Goal: Transaction & Acquisition: Purchase product/service

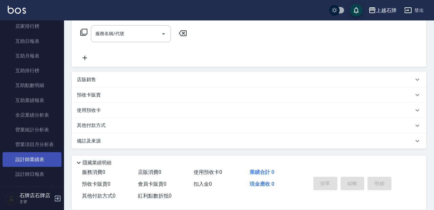
scroll to position [256, 0]
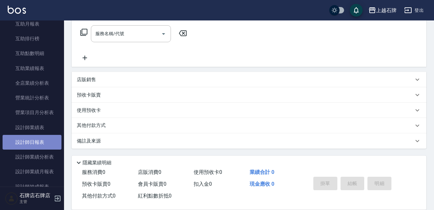
click at [38, 149] on link "設計師日報表" at bounding box center [32, 142] width 59 height 15
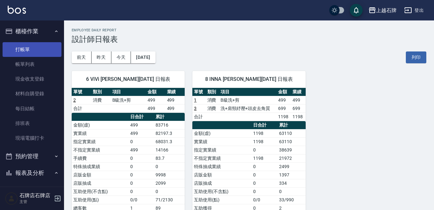
click at [37, 55] on link "打帳單" at bounding box center [32, 49] width 59 height 15
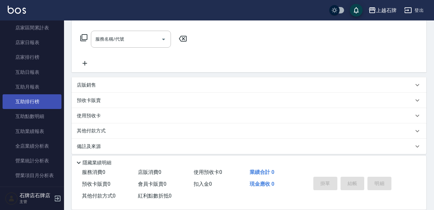
scroll to position [256, 0]
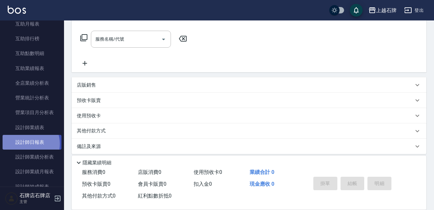
click at [26, 144] on link "設計師日報表" at bounding box center [32, 142] width 59 height 15
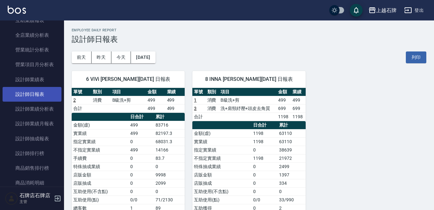
scroll to position [320, 0]
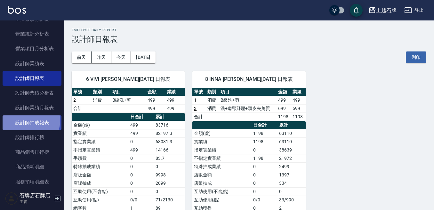
click at [29, 121] on link "設計師抽成報表" at bounding box center [32, 123] width 59 height 15
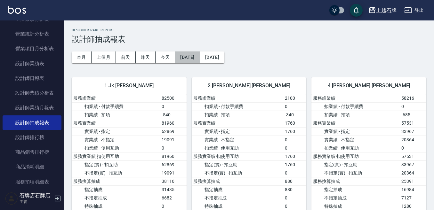
click at [185, 62] on button "[DATE]" at bounding box center [187, 58] width 25 height 12
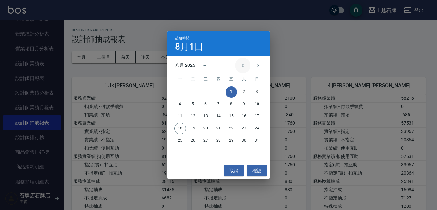
click at [241, 67] on icon "Previous month" at bounding box center [243, 66] width 8 height 8
click at [195, 94] on button "1" at bounding box center [193, 92] width 12 height 12
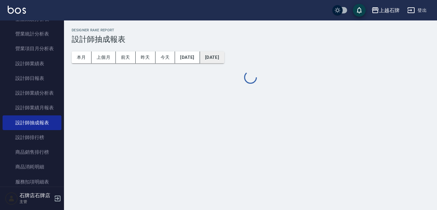
click at [224, 56] on button "[DATE]" at bounding box center [212, 58] width 24 height 12
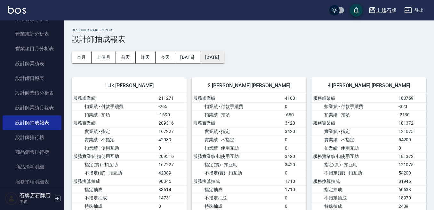
click at [224, 59] on button "[DATE]" at bounding box center [212, 58] width 24 height 12
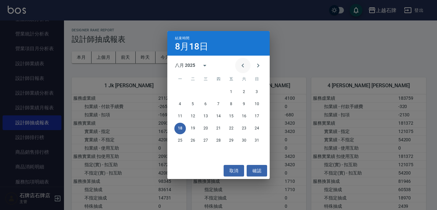
click at [244, 67] on icon "Previous month" at bounding box center [243, 66] width 8 height 8
click at [227, 115] on button "18" at bounding box center [232, 117] width 12 height 12
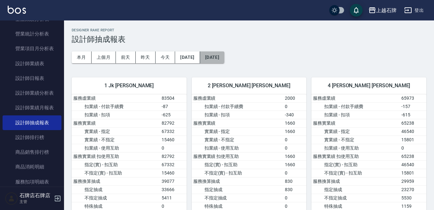
click at [224, 57] on button "[DATE]" at bounding box center [212, 58] width 24 height 12
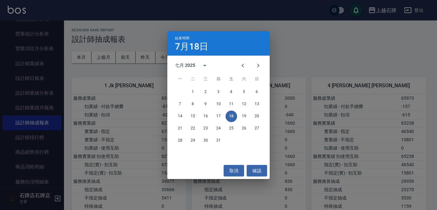
click at [147, 59] on div "結束時間 [DATE] 七月 2025 一 二 三 四 五 六 日 1 2 3 4 5 6 7 8 9 10 11 12 13 14 15 16 17 18 …" at bounding box center [218, 105] width 437 height 210
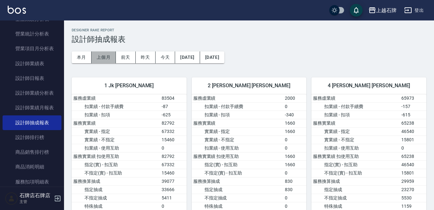
click at [113, 59] on button "上個月" at bounding box center [104, 58] width 24 height 12
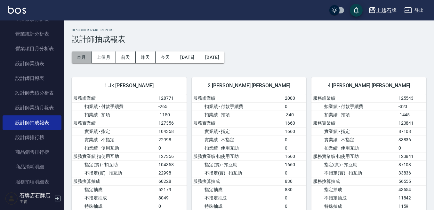
click at [78, 52] on button "本月" at bounding box center [82, 58] width 20 height 12
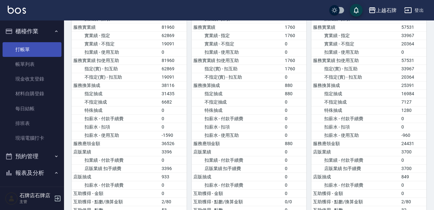
click at [26, 50] on link "打帳單" at bounding box center [32, 49] width 59 height 15
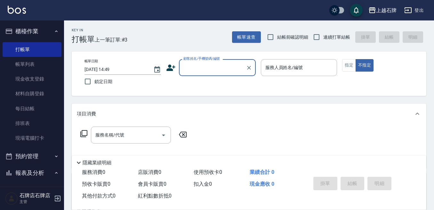
click at [222, 69] on input "顧客姓名/手機號碼/編號" at bounding box center [212, 67] width 61 height 11
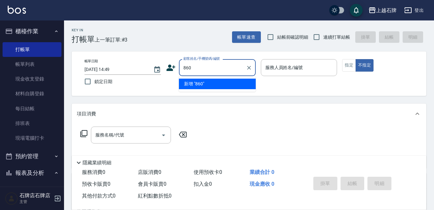
type input "8600"
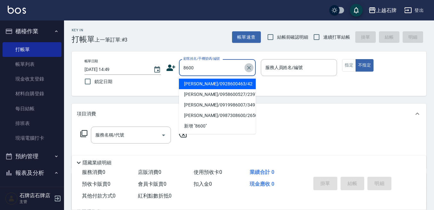
click at [250, 69] on icon "Clear" at bounding box center [249, 68] width 6 height 6
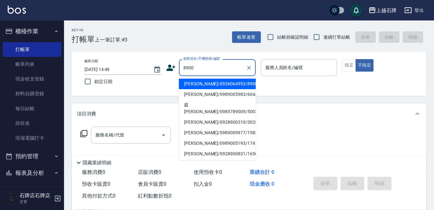
drag, startPoint x: 243, startPoint y: 84, endPoint x: 245, endPoint y: 88, distance: 4.9
click at [243, 84] on li "[PERSON_NAME]/0936064953/8900" at bounding box center [217, 84] width 77 height 11
type input "[PERSON_NAME]/0936064953/8900"
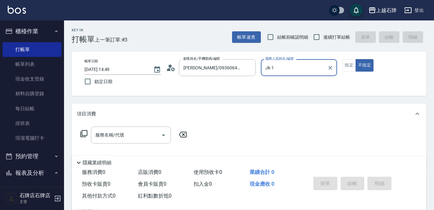
type input "Jk-1"
click at [350, 62] on button "指定" at bounding box center [349, 65] width 14 height 12
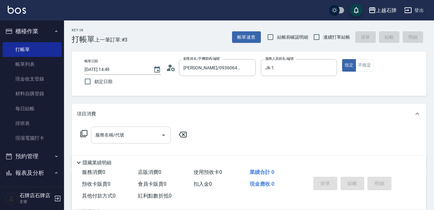
drag, startPoint x: 123, startPoint y: 144, endPoint x: 126, endPoint y: 141, distance: 3.9
click at [124, 142] on div "服務名稱/代號 服務名稱/代號" at bounding box center [134, 145] width 114 height 37
click at [126, 141] on div "服務名稱/代號" at bounding box center [131, 135] width 80 height 17
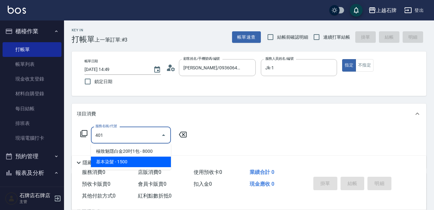
click at [137, 162] on span "基本染髮 - 1500" at bounding box center [131, 162] width 80 height 11
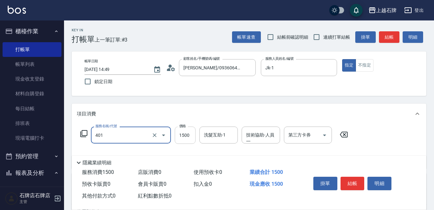
click at [188, 133] on input "1500" at bounding box center [185, 135] width 21 height 17
type input "基本染髮(401)"
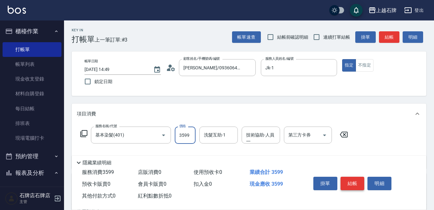
type input "3599"
click at [350, 182] on button "結帳" at bounding box center [353, 183] width 24 height 13
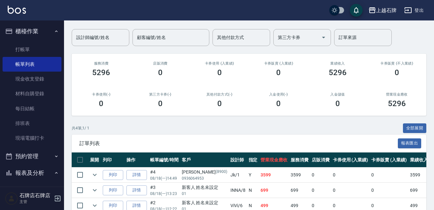
scroll to position [94, 0]
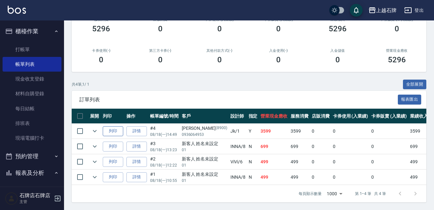
click at [107, 126] on button "列印" at bounding box center [113, 131] width 20 height 10
click at [31, 47] on link "打帳單" at bounding box center [32, 49] width 59 height 15
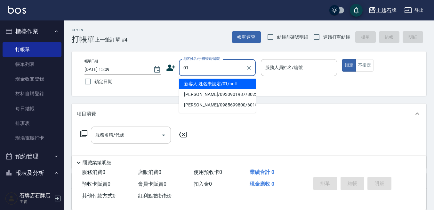
type input "01"
type input "6"
type input "新客人 姓名未設定/01/null"
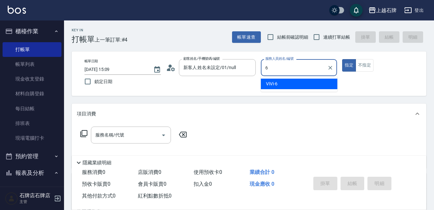
type input "ViVi-6"
type button "true"
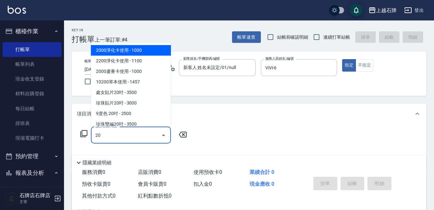
type input "2"
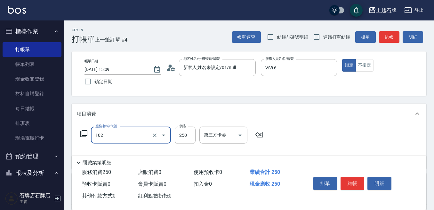
type input "精油洗髮(102)"
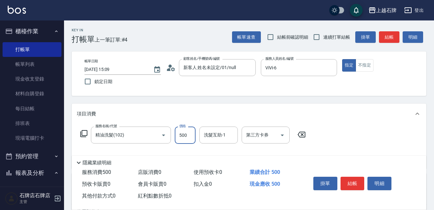
type input "500"
click at [365, 61] on button "不指定" at bounding box center [365, 65] width 18 height 12
click at [388, 34] on button "結帳" at bounding box center [389, 37] width 20 height 12
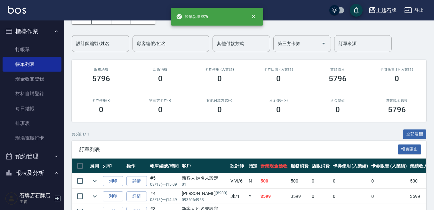
scroll to position [96, 0]
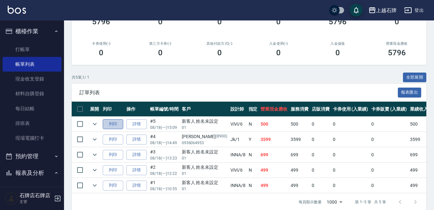
click at [108, 121] on button "列印" at bounding box center [113, 124] width 20 height 10
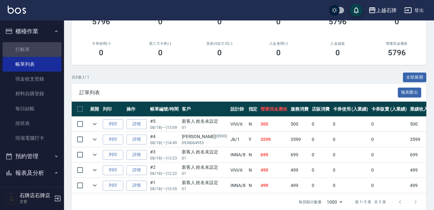
drag, startPoint x: 38, startPoint y: 48, endPoint x: 80, endPoint y: 59, distance: 43.2
click at [38, 48] on link "打帳單" at bounding box center [32, 49] width 59 height 15
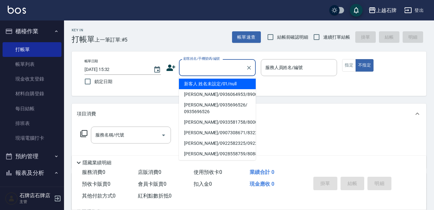
click at [219, 69] on input "顧客姓名/手機號碼/編號" at bounding box center [212, 67] width 61 height 11
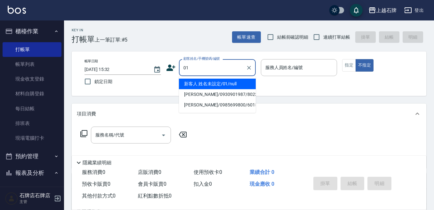
type input "新客人 姓名未設定/01/null"
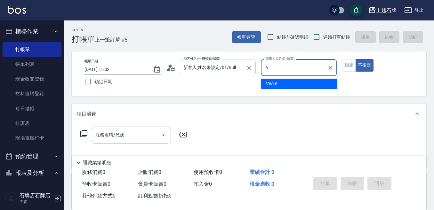
type input "ViVi-6"
type button "false"
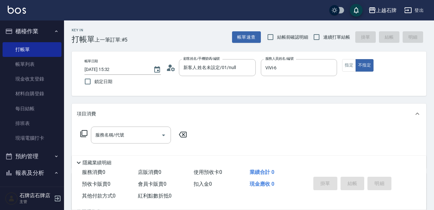
click at [83, 136] on icon at bounding box center [84, 134] width 8 height 8
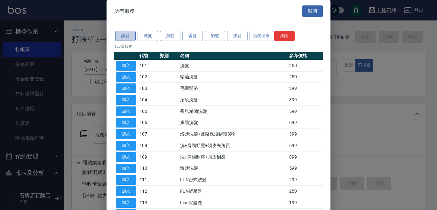
click at [125, 32] on button "護髮" at bounding box center [125, 36] width 20 height 10
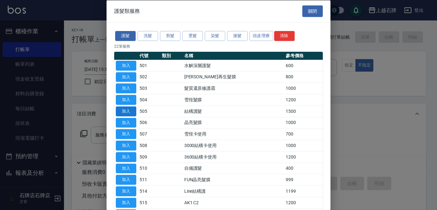
click at [126, 109] on button "加入" at bounding box center [126, 111] width 20 height 10
type input "結構護髮(505)"
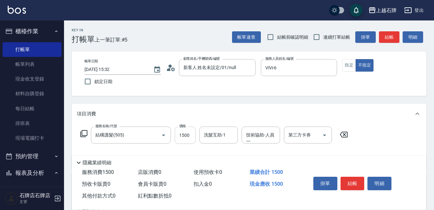
click at [190, 134] on input "1500" at bounding box center [185, 135] width 21 height 17
type input "800"
click at [352, 67] on button "指定" at bounding box center [349, 65] width 14 height 12
click at [386, 33] on button "結帳" at bounding box center [389, 37] width 20 height 12
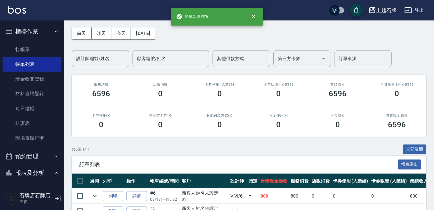
scroll to position [96, 0]
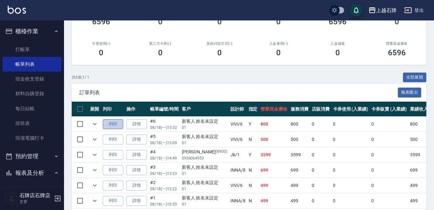
click at [111, 124] on button "列印" at bounding box center [113, 124] width 20 height 10
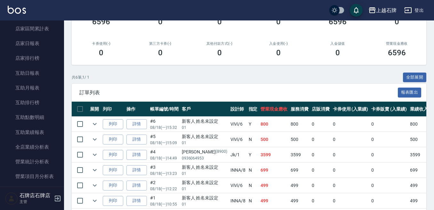
scroll to position [224, 0]
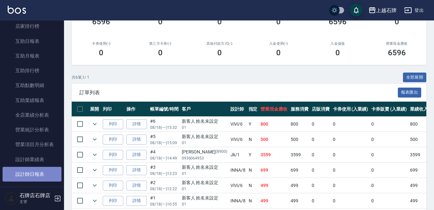
click at [40, 179] on link "設計師日報表" at bounding box center [32, 174] width 59 height 15
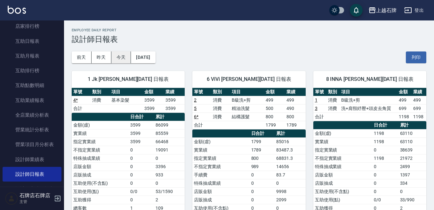
click at [111, 61] on button "今天" at bounding box center [121, 58] width 20 height 12
click at [103, 61] on button "昨天" at bounding box center [102, 58] width 20 height 12
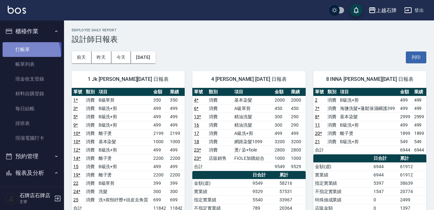
click at [21, 55] on link "打帳單" at bounding box center [32, 49] width 59 height 15
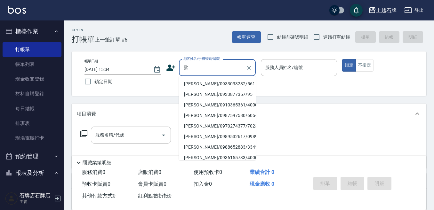
type input "芸"
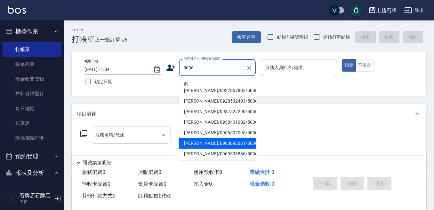
click at [249, 138] on li "[PERSON_NAME]/0903093361/500677" at bounding box center [217, 143] width 77 height 11
type input "[PERSON_NAME]/0903093361/500677"
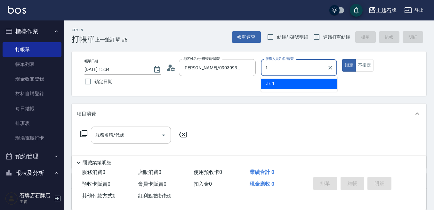
click at [297, 86] on div "Jk -1" at bounding box center [299, 84] width 77 height 11
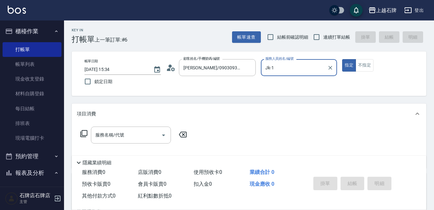
type input "Jk-1"
click at [213, 40] on div "Key In 打帳單 上一筆訂單:#6 帳單速查 結帳前確認明細 連續打單結帳 掛單 結帳 明細" at bounding box center [245, 31] width 362 height 23
click at [149, 134] on input "服務名稱/代號" at bounding box center [126, 135] width 65 height 11
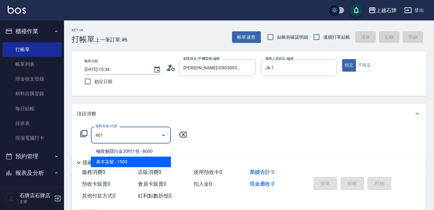
click at [138, 163] on span "基本染髮 - 1500" at bounding box center [131, 162] width 80 height 11
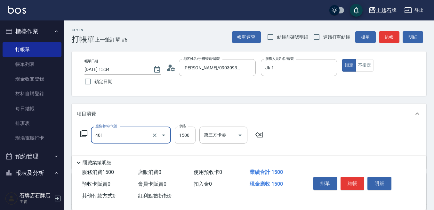
type input "基本染髮(401)"
click at [179, 140] on input "1500" at bounding box center [185, 135] width 21 height 17
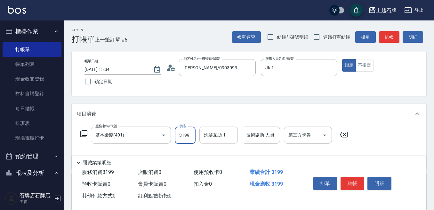
type input "3199"
click at [225, 136] on div "洗髮互助-1 洗髮互助-1" at bounding box center [218, 135] width 38 height 17
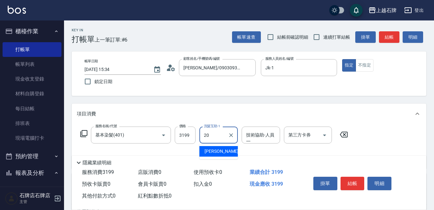
click at [222, 151] on div "[PERSON_NAME] -20" at bounding box center [218, 151] width 38 height 11
type input "[PERSON_NAME]-20"
click at [267, 136] on input "技術協助-人員一" at bounding box center [261, 135] width 33 height 11
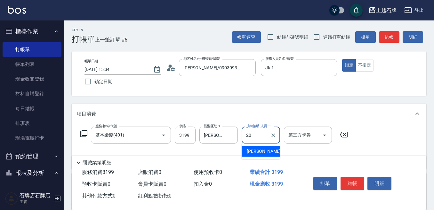
click at [261, 150] on span "[PERSON_NAME] -20" at bounding box center [267, 151] width 40 height 7
type input "[PERSON_NAME]-20"
click at [351, 177] on button "結帳" at bounding box center [353, 183] width 24 height 13
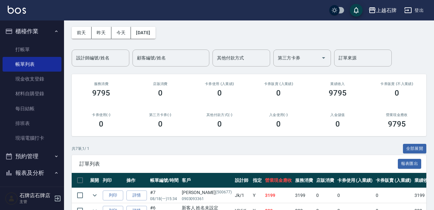
scroll to position [32, 0]
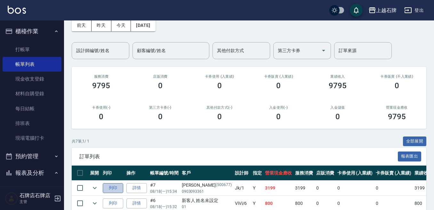
click at [119, 189] on button "列印" at bounding box center [113, 188] width 20 height 10
click at [41, 44] on link "打帳單" at bounding box center [32, 49] width 59 height 15
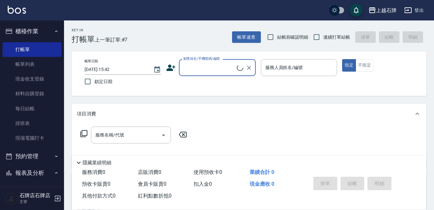
click at [219, 70] on input "顧客姓名/手機號碼/編號" at bounding box center [209, 67] width 55 height 11
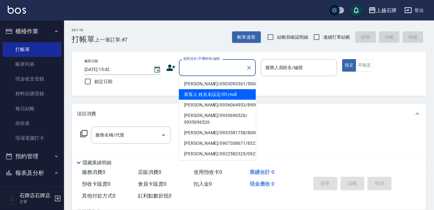
drag, startPoint x: 245, startPoint y: 90, endPoint x: 300, endPoint y: 76, distance: 56.9
click at [245, 91] on li "新客人 姓名未設定/01/null" at bounding box center [217, 94] width 77 height 11
type input "1"
type input "新客人 姓名未設定/01/null"
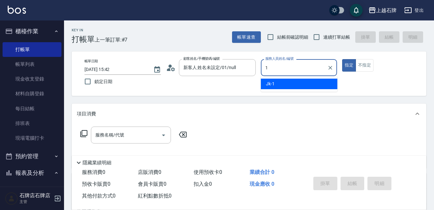
click at [300, 76] on div "1 服務人員姓名/編號" at bounding box center [299, 67] width 77 height 17
click at [299, 80] on div "Jk -1" at bounding box center [299, 84] width 77 height 11
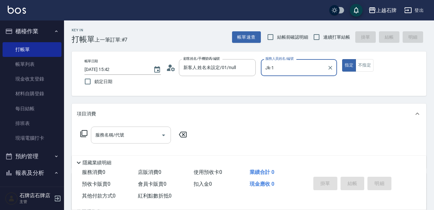
type input "Jk-1"
click at [151, 134] on input "服務名稱/代號" at bounding box center [126, 135] width 65 height 11
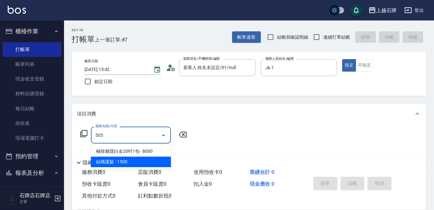
click at [142, 165] on span "結構護髮 - 1500" at bounding box center [131, 162] width 80 height 11
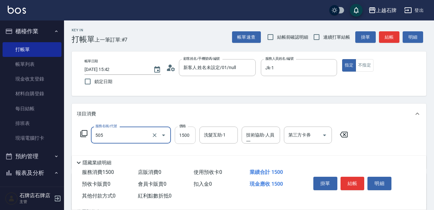
type input "結構護髮(505)"
click at [184, 138] on input "1500" at bounding box center [185, 135] width 21 height 17
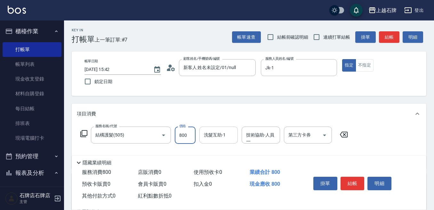
type input "800"
click at [228, 136] on input "洗髮互助-1" at bounding box center [218, 135] width 33 height 11
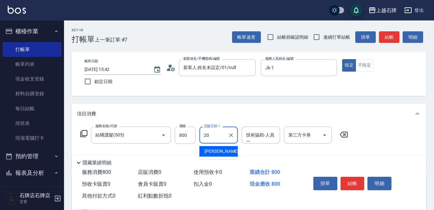
click at [222, 151] on div "[PERSON_NAME] -20" at bounding box center [218, 151] width 38 height 11
type input "[PERSON_NAME]-20"
click at [260, 138] on div "技術協助-人員一 技術協助-人員[PERSON_NAME]" at bounding box center [261, 135] width 38 height 17
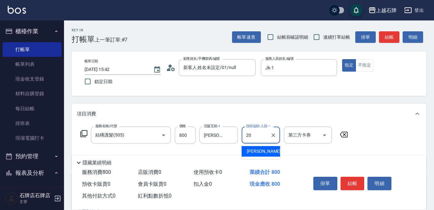
click at [252, 150] on span "[PERSON_NAME] -20" at bounding box center [267, 151] width 40 height 7
type input "[PERSON_NAME]-20"
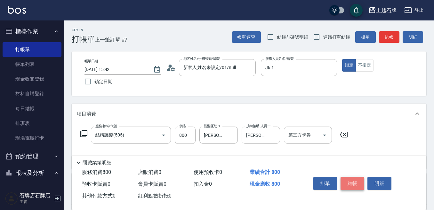
click at [344, 177] on button "結帳" at bounding box center [353, 183] width 24 height 13
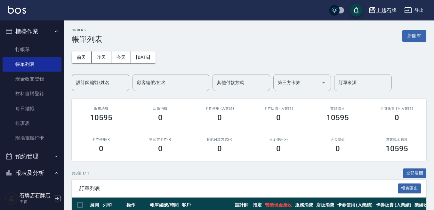
scroll to position [96, 0]
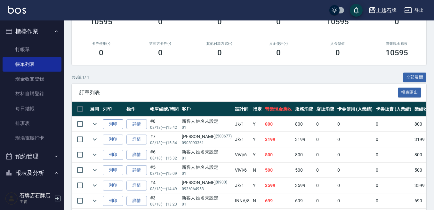
click at [120, 123] on button "列印" at bounding box center [113, 124] width 20 height 10
click at [23, 37] on button "櫃檯作業" at bounding box center [32, 31] width 59 height 17
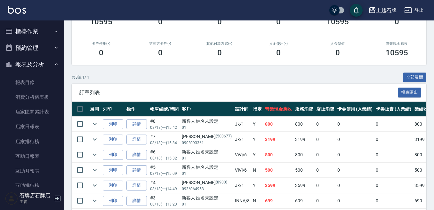
click at [31, 34] on button "櫃檯作業" at bounding box center [32, 31] width 59 height 17
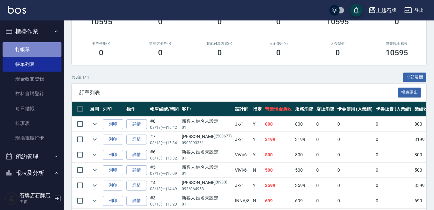
click at [39, 48] on link "打帳單" at bounding box center [32, 49] width 59 height 15
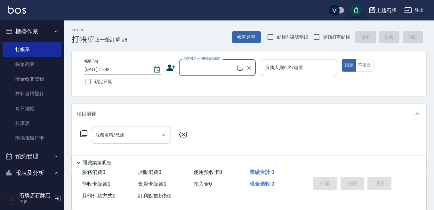
click at [224, 67] on input "顧客姓名/手機號碼/編號" at bounding box center [209, 67] width 55 height 11
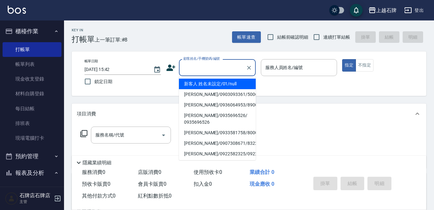
click at [222, 86] on li "新客人 姓名未設定/01/null" at bounding box center [217, 84] width 77 height 11
type input "1"
type input "新客人 姓名未設定/01/null"
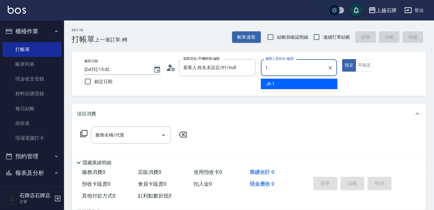
click at [293, 85] on div "Jk -1" at bounding box center [299, 84] width 77 height 11
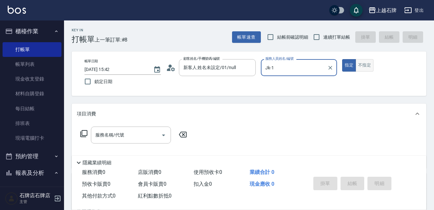
type input "Jk-1"
click at [367, 65] on button "不指定" at bounding box center [365, 65] width 18 height 12
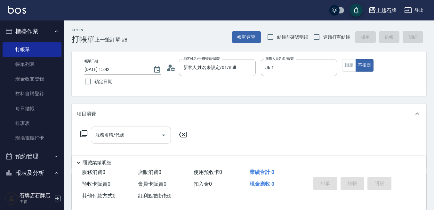
click at [129, 135] on input "服務名稱/代號" at bounding box center [126, 135] width 65 height 11
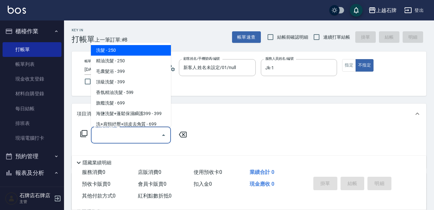
click at [141, 49] on span "洗髮 - 250" at bounding box center [131, 50] width 80 height 11
type input "洗髮(101)"
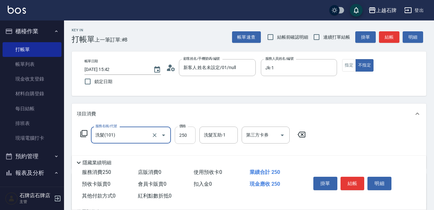
click at [186, 127] on input "250" at bounding box center [185, 135] width 21 height 17
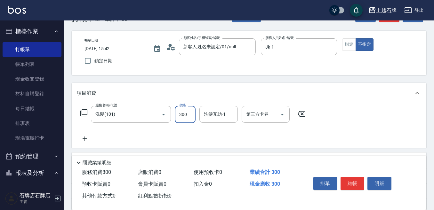
scroll to position [32, 0]
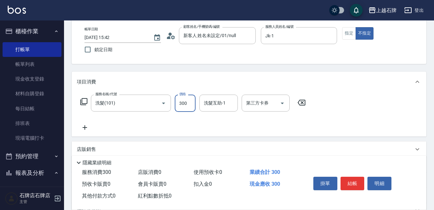
type input "300"
click at [89, 126] on icon at bounding box center [85, 128] width 16 height 8
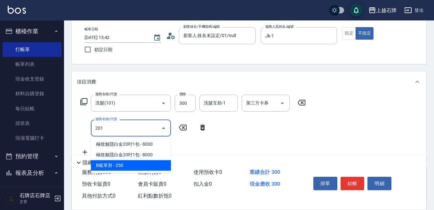
click at [127, 168] on span "B級單剪 - 250" at bounding box center [131, 165] width 80 height 11
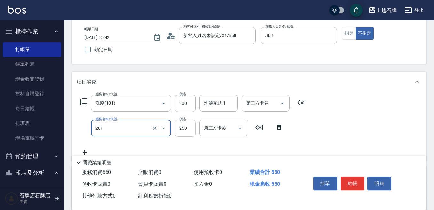
type input "B級單剪(201)"
click at [175, 135] on input "250" at bounding box center [185, 128] width 21 height 17
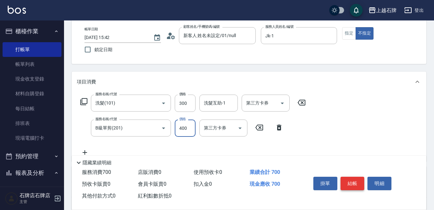
type input "400"
click at [354, 183] on button "結帳" at bounding box center [353, 183] width 24 height 13
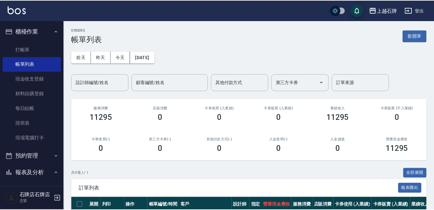
scroll to position [159, 0]
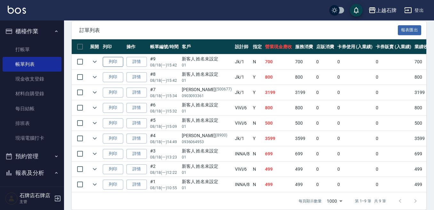
click at [119, 66] on button "列印" at bounding box center [113, 62] width 20 height 10
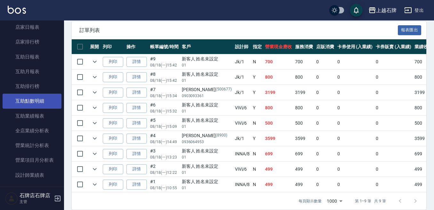
scroll to position [224, 0]
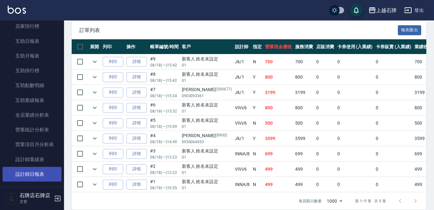
click at [23, 170] on link "設計師日報表" at bounding box center [32, 174] width 59 height 15
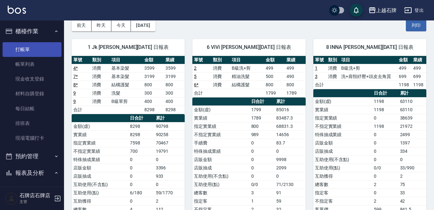
click at [31, 51] on link "打帳單" at bounding box center [32, 49] width 59 height 15
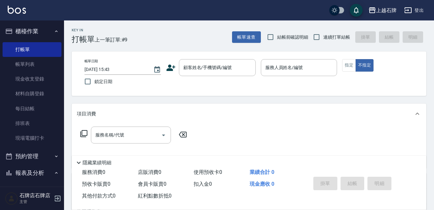
click at [191, 35] on div "Key In 打帳單 上一筆訂單:#9 帳單速查 結帳前確認明細 連續打單結帳 掛單 結帳 明細" at bounding box center [245, 31] width 362 height 23
